Goal: Check status: Check status

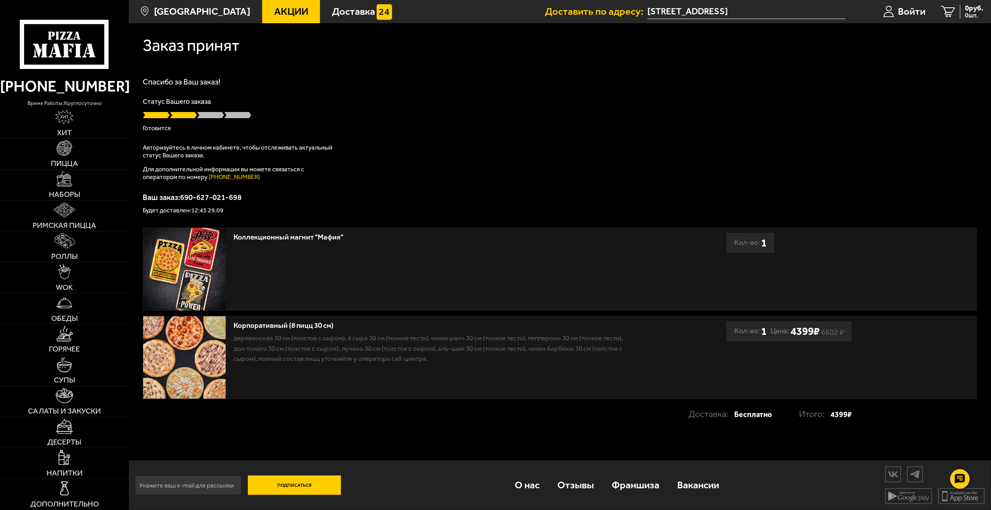
click at [411, 166] on div "Спасибо за Ваш заказ! Статус Вашего заказа [PERSON_NAME] Авторизуйтесь в личном…" at bounding box center [560, 146] width 834 height 136
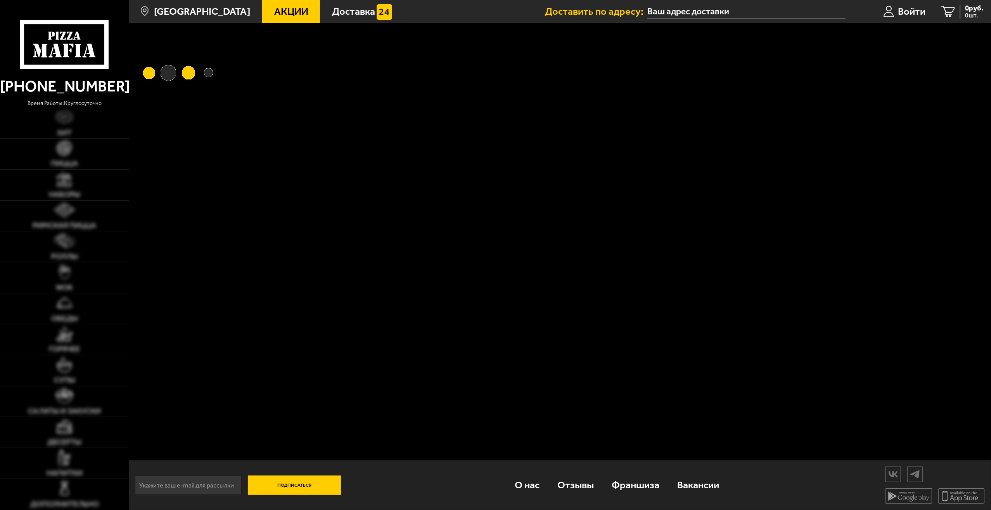
type input "[STREET_ADDRESS]"
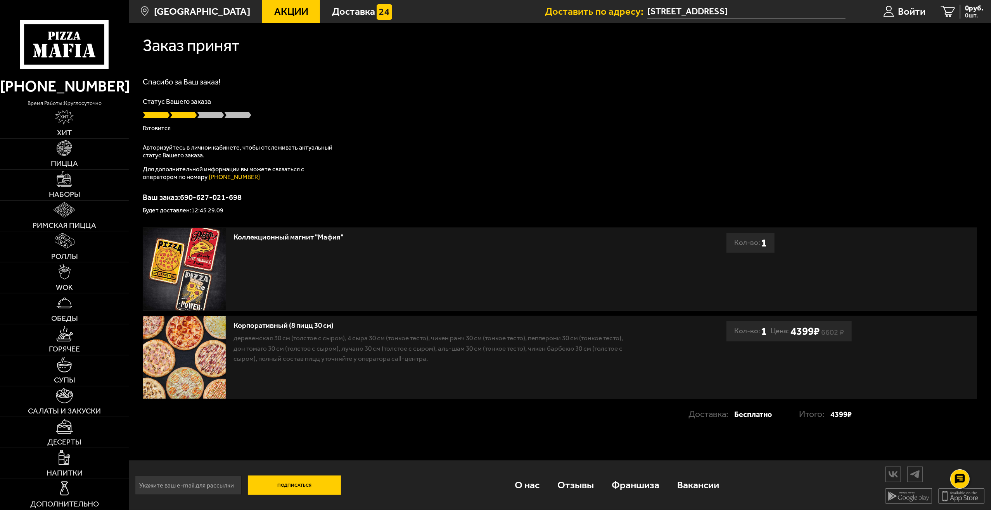
click at [375, 119] on div "Статус Вашего заказа Готовится" at bounding box center [560, 114] width 834 height 33
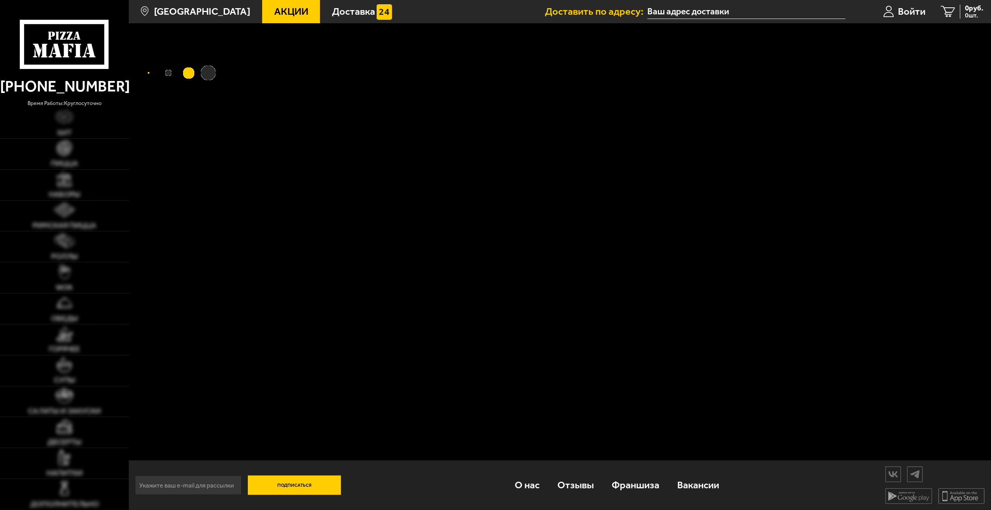
type input "[STREET_ADDRESS]"
